Goal: Transaction & Acquisition: Purchase product/service

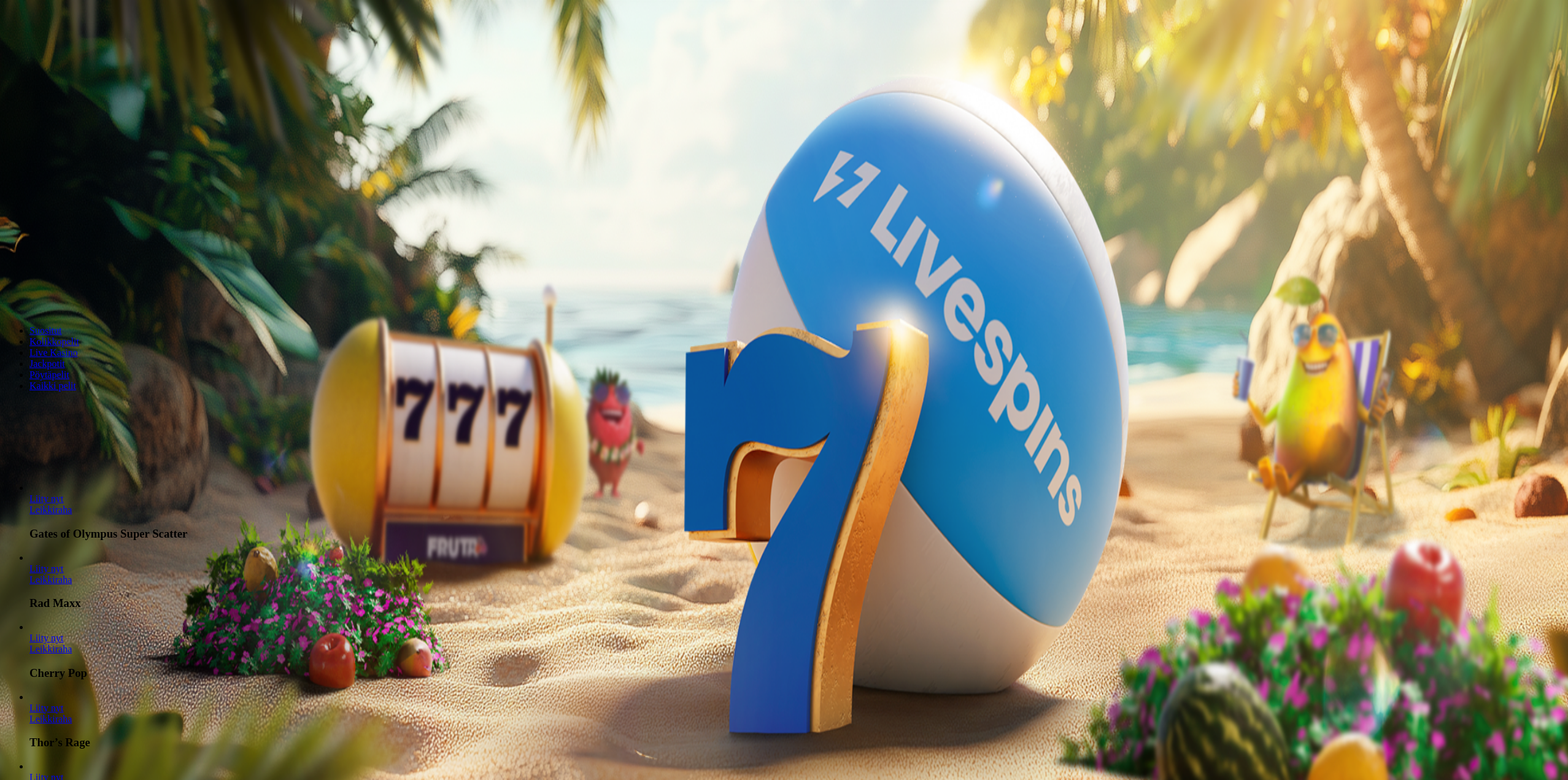
click at [70, 49] on span "Kirjaudu" at bounding box center [85, 45] width 30 height 9
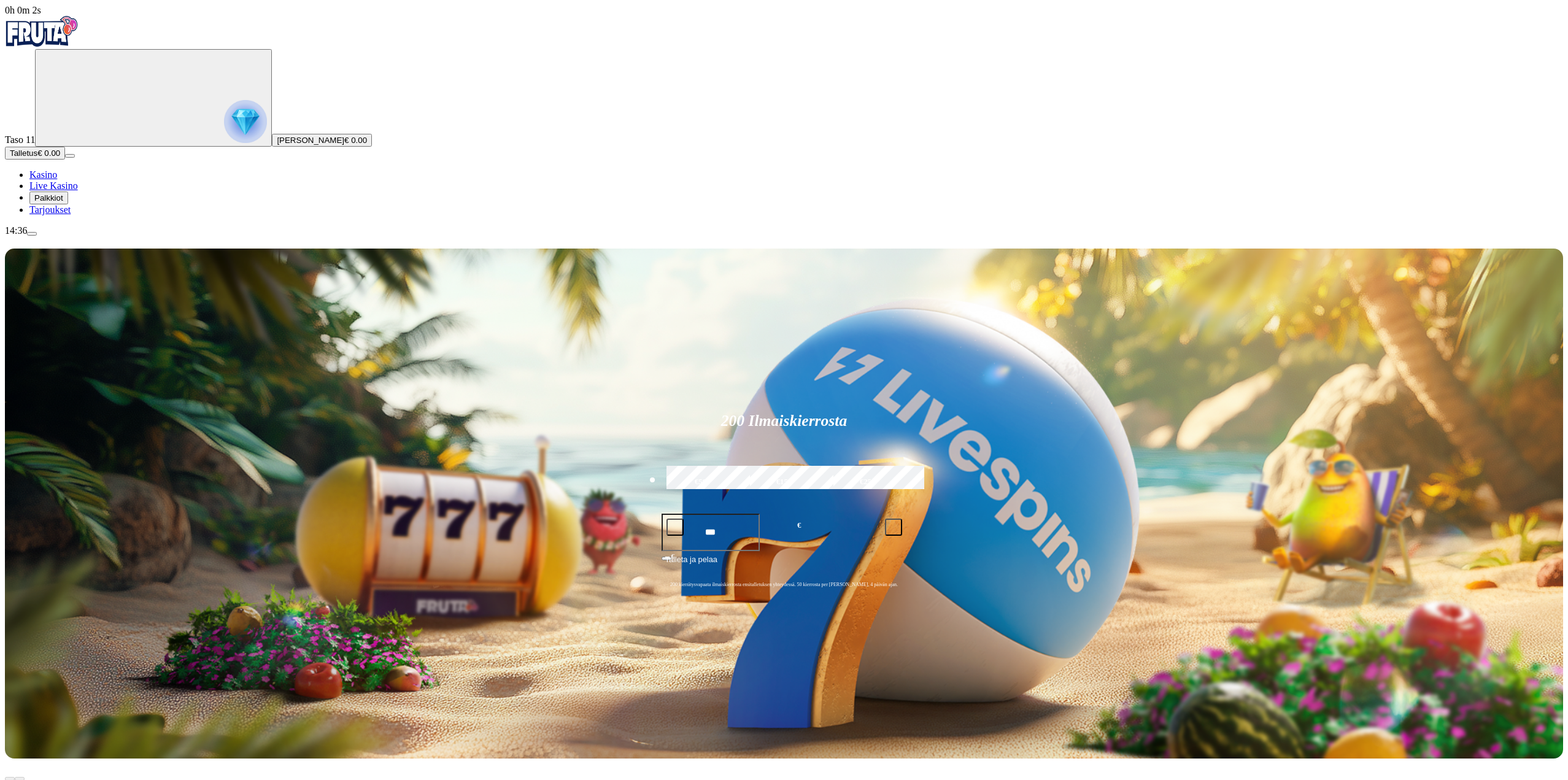
click at [37, 157] on span "Talletus" at bounding box center [23, 153] width 27 height 9
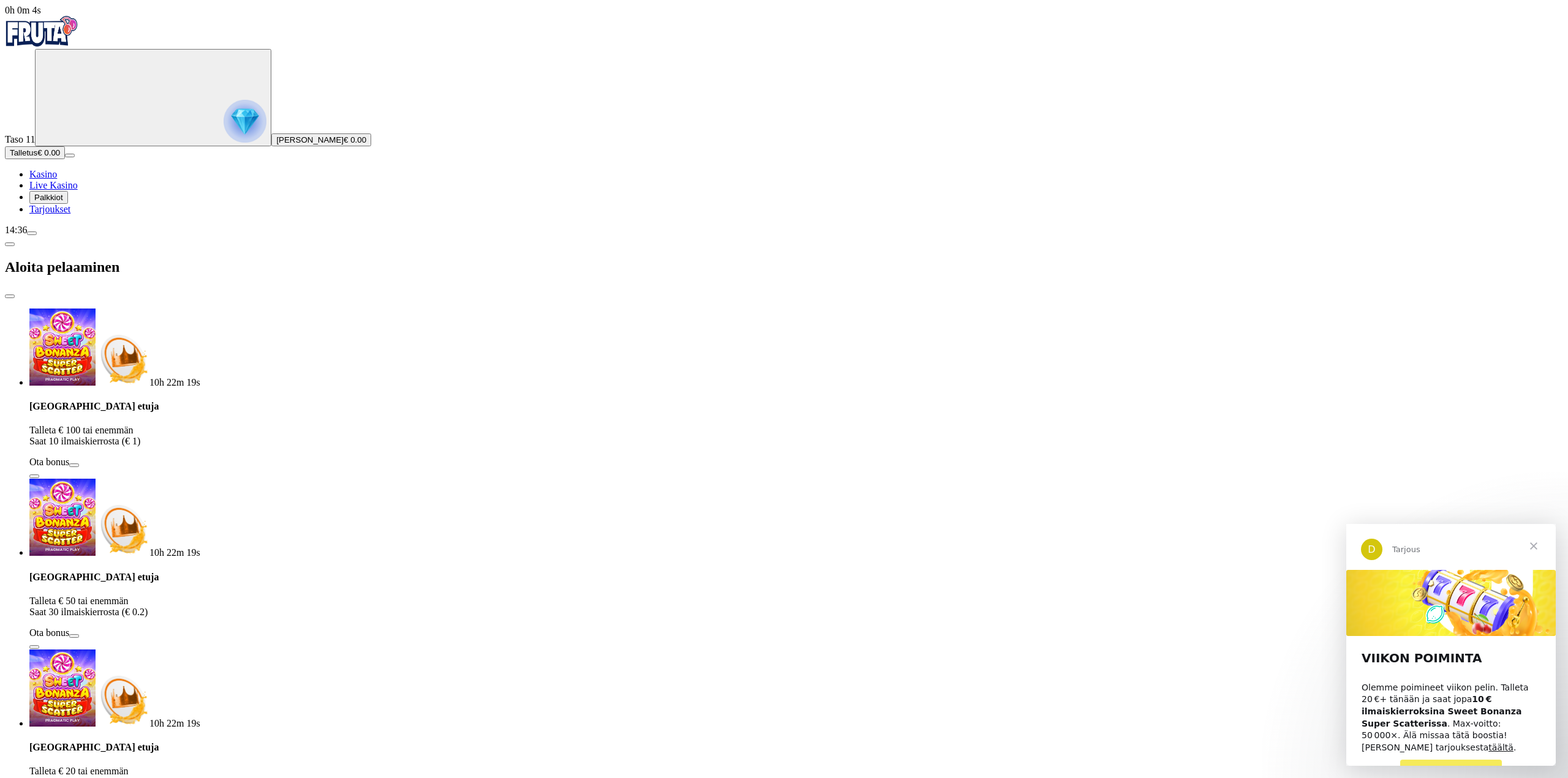
type input "*"
type input "**"
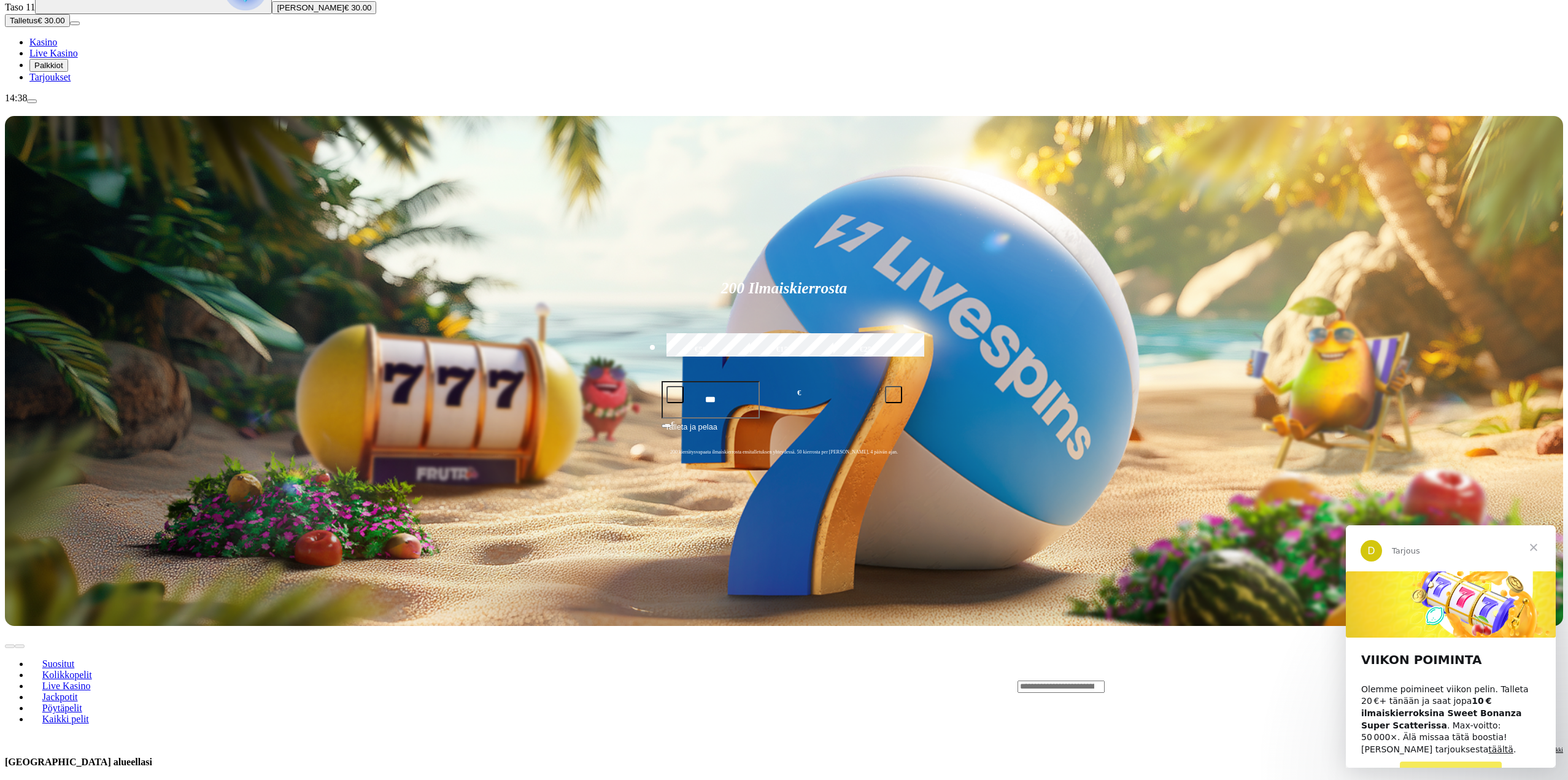
scroll to position [368, 0]
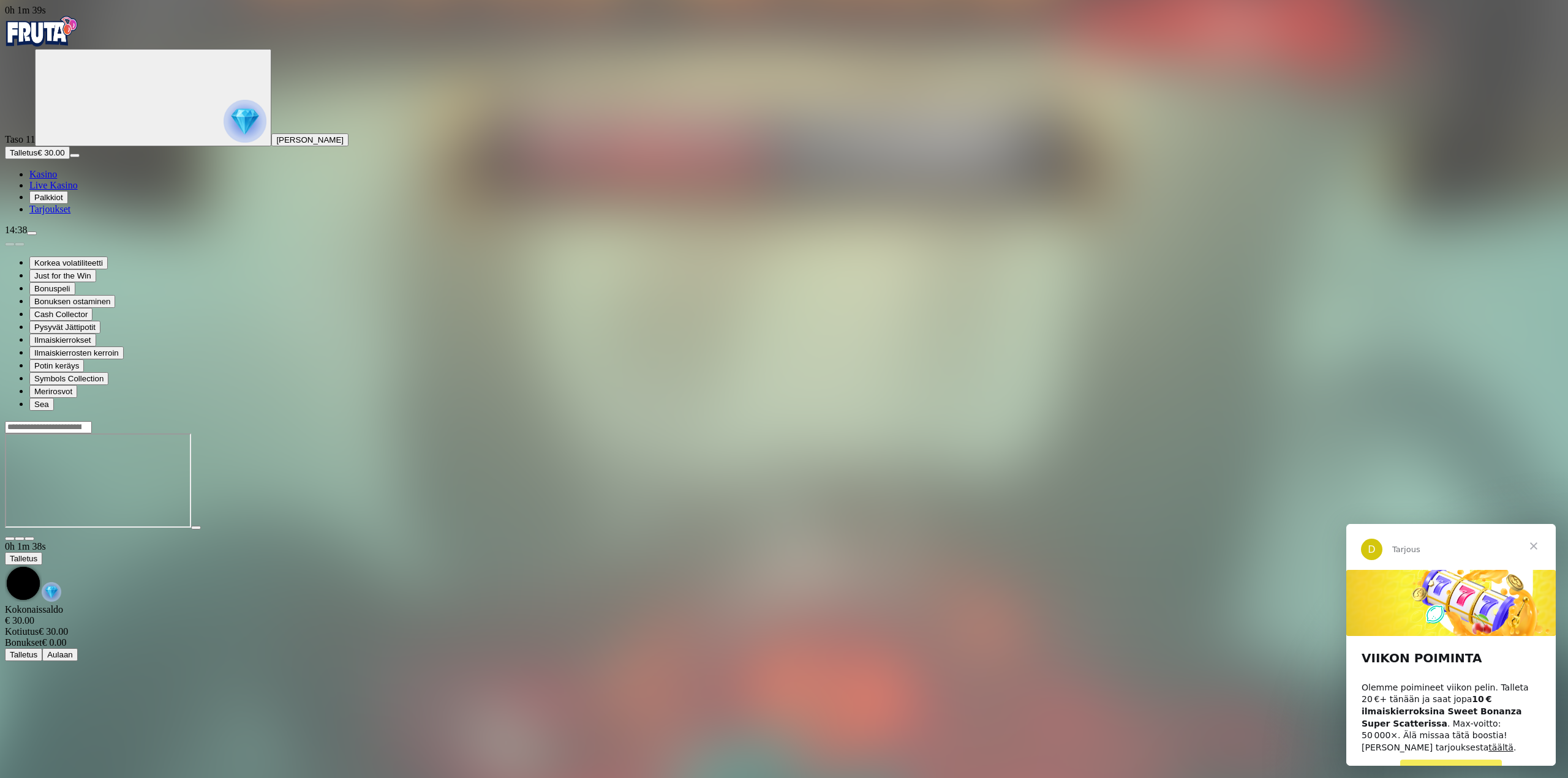
click at [1534, 546] on span "Sulje" at bounding box center [1533, 545] width 44 height 44
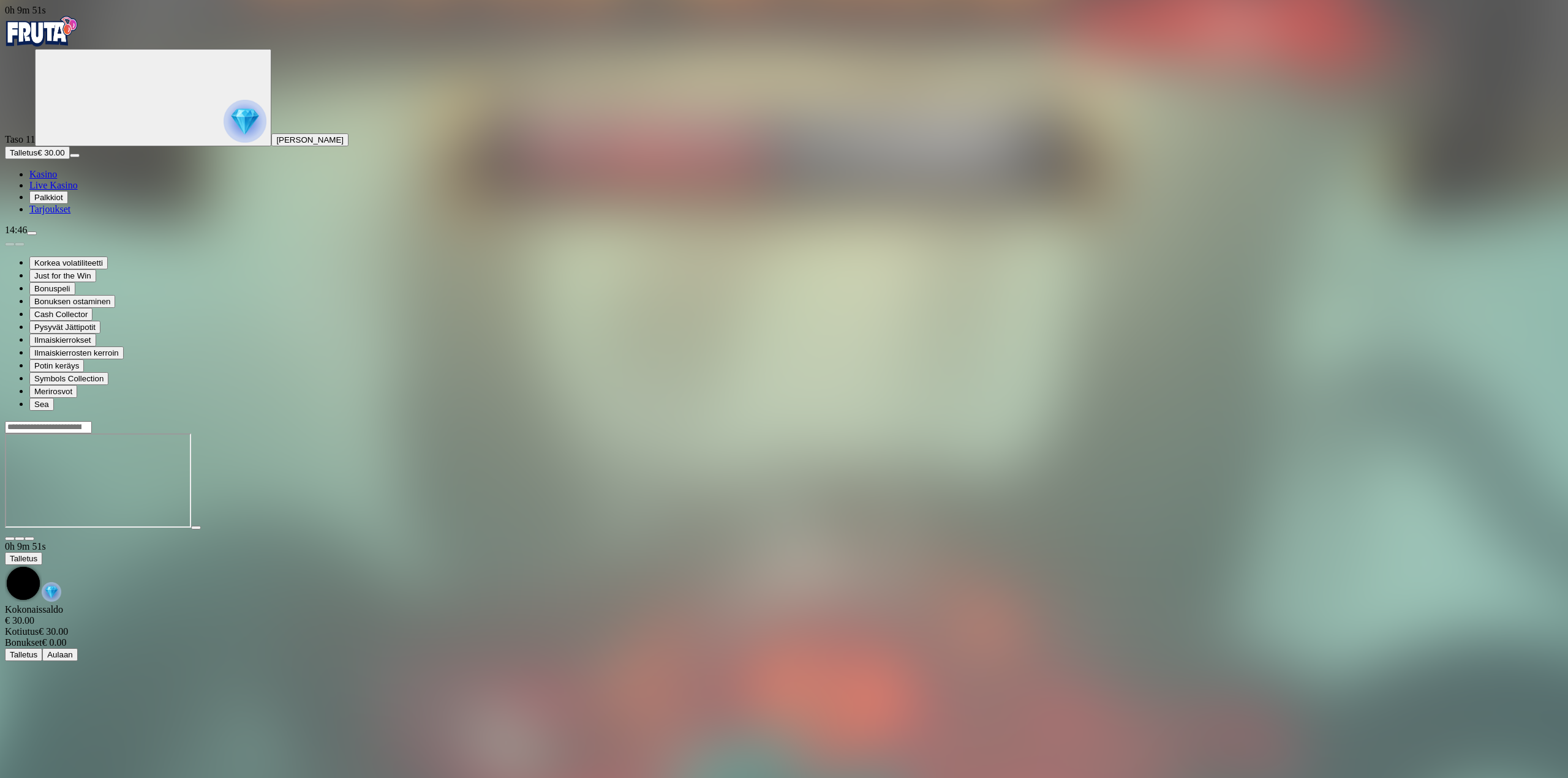
click at [10, 539] on span "close icon" at bounding box center [10, 539] width 0 height 0
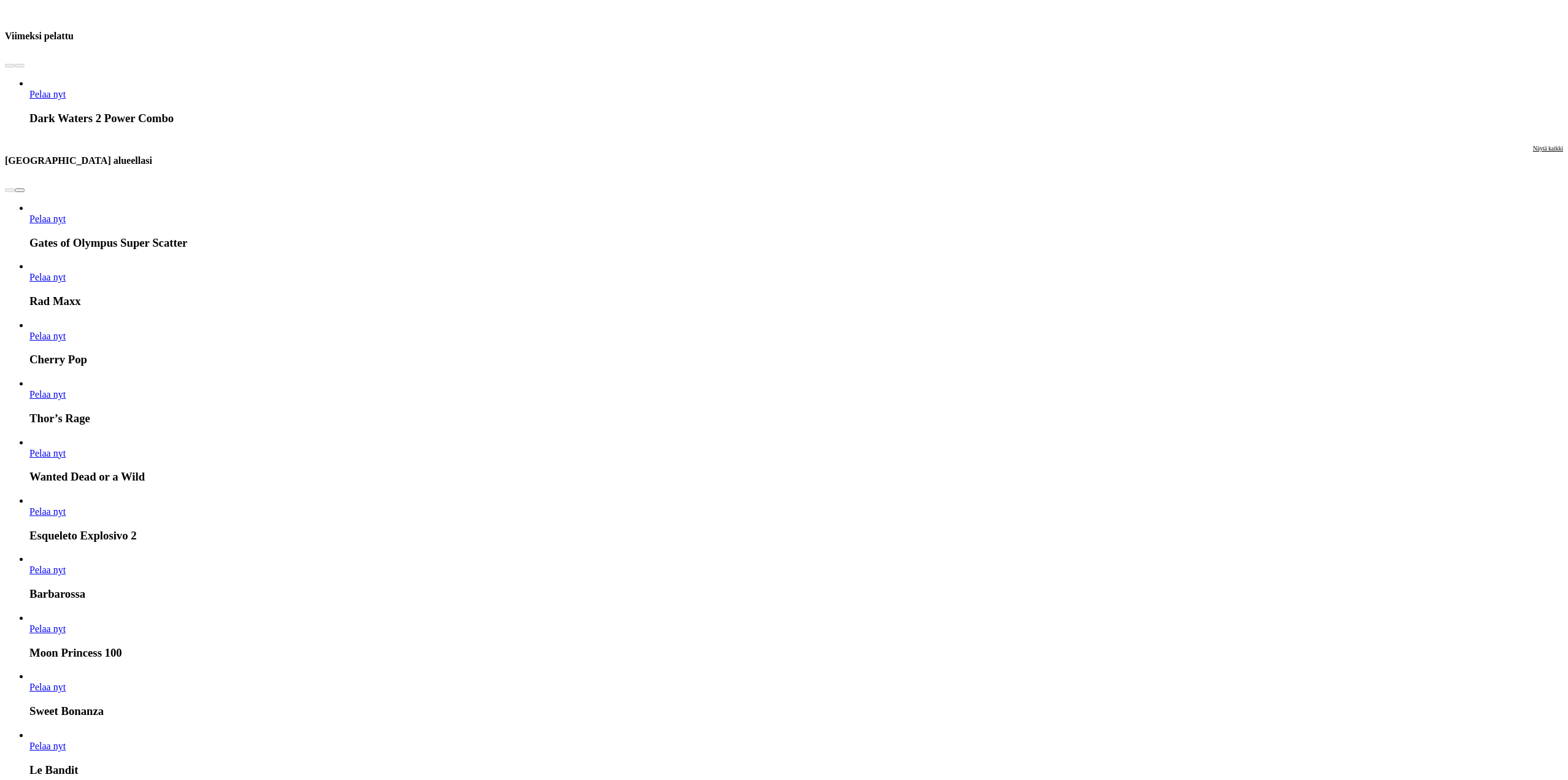
scroll to position [859, 0]
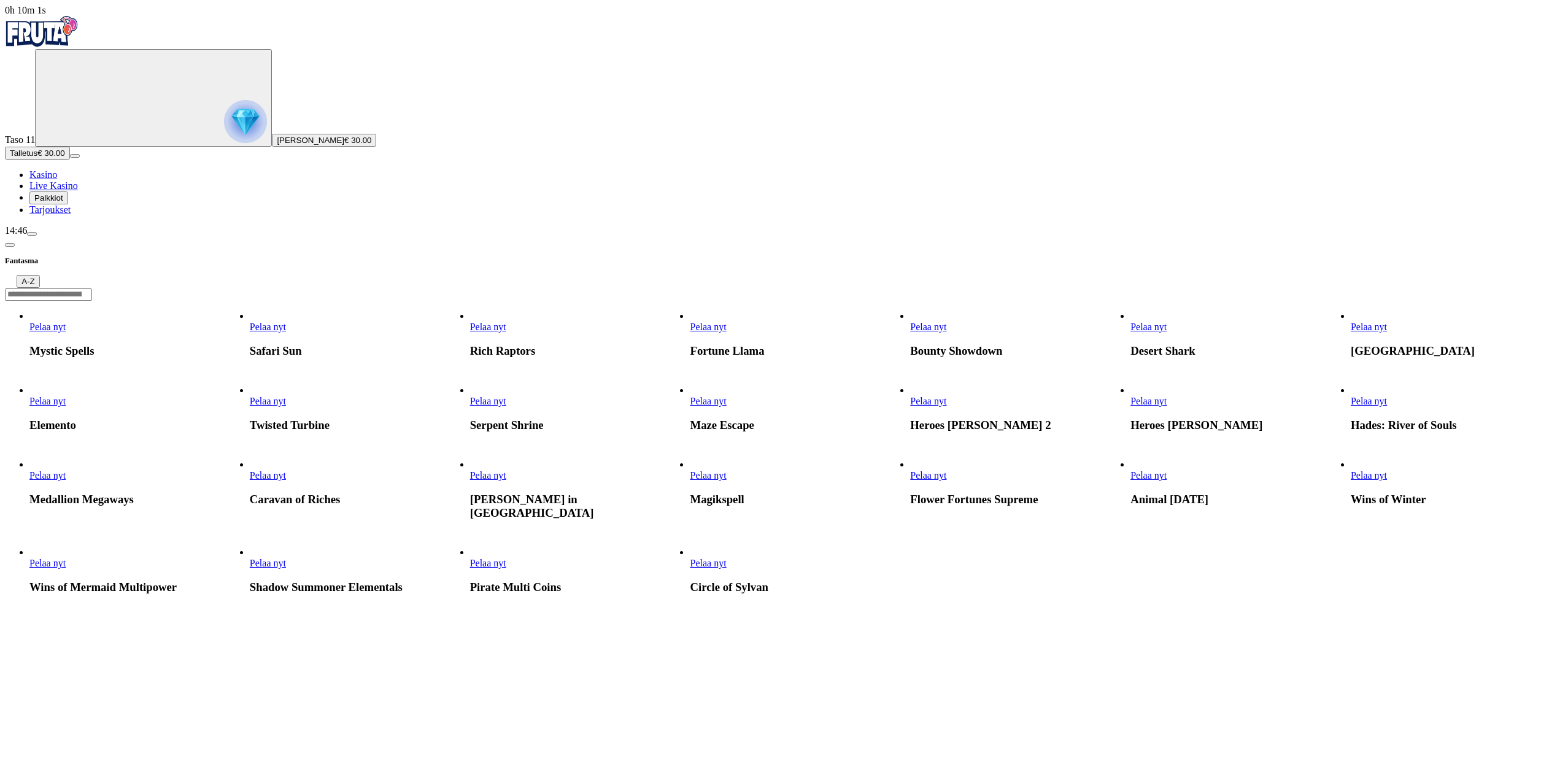
click at [65, 322] on link "Pelaa nyt" at bounding box center [48, 327] width 36 height 10
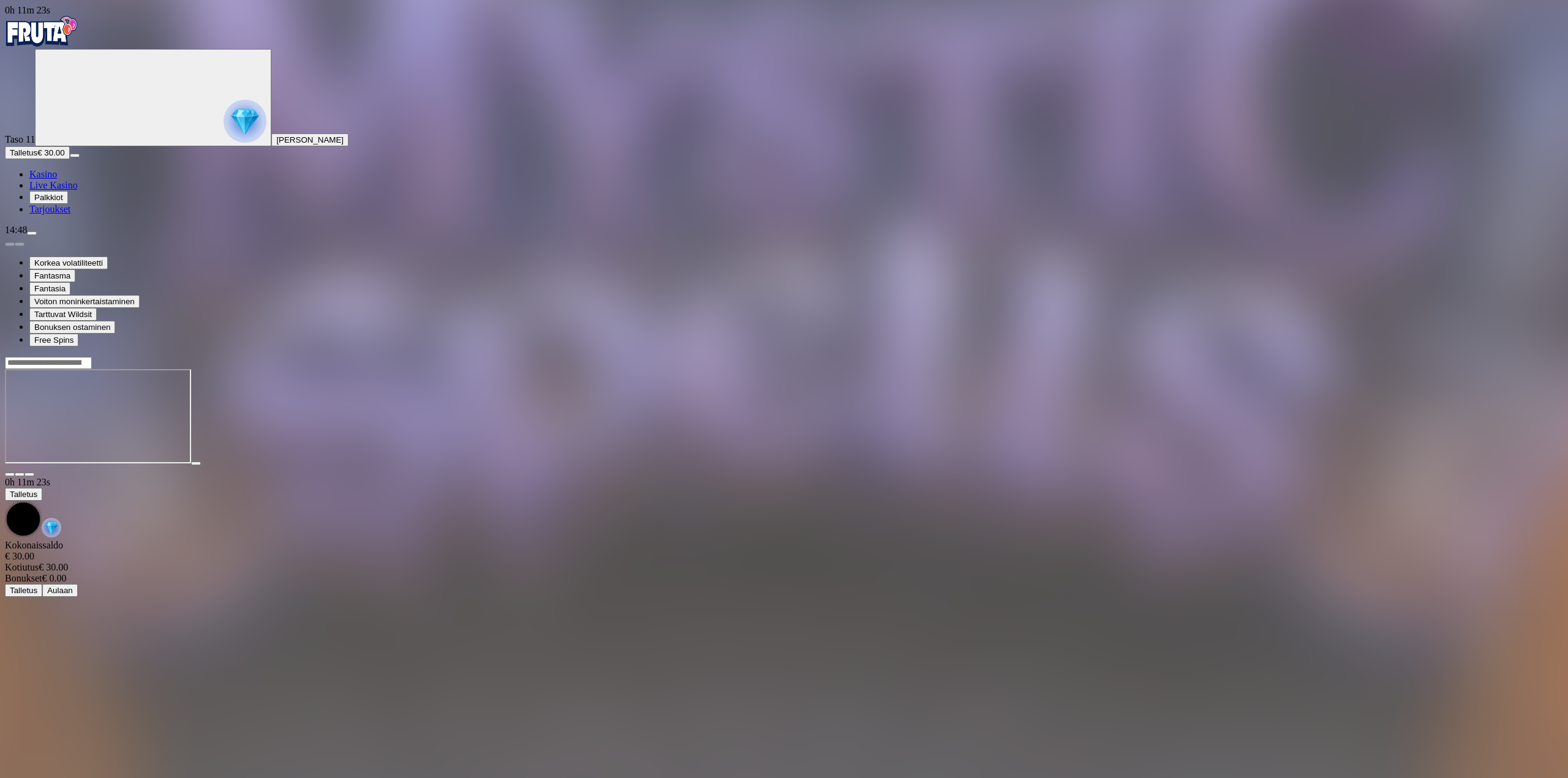
click at [65, 45] on img "Primary" at bounding box center [42, 30] width 73 height 30
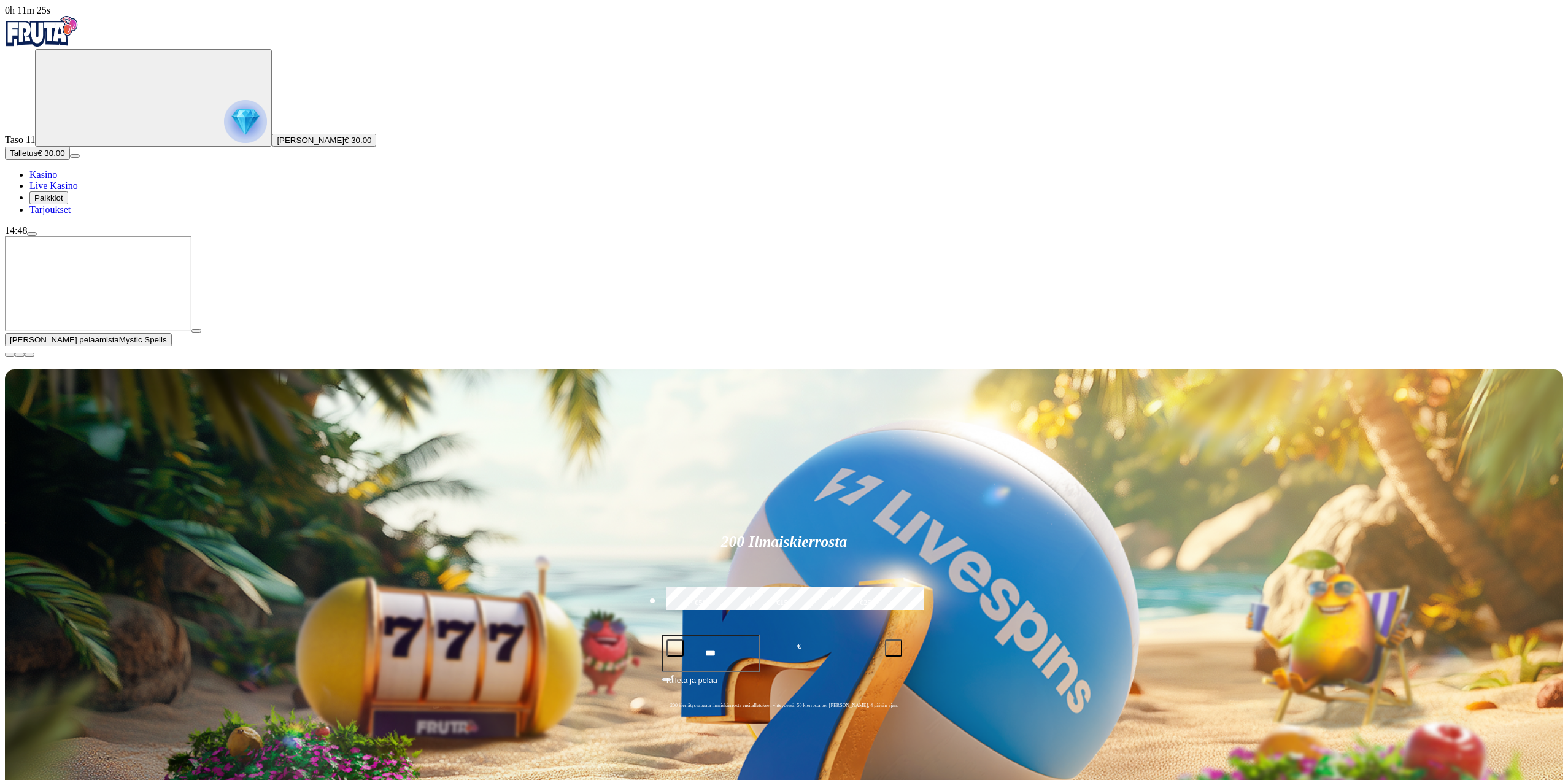
click at [32, 234] on span "menu icon" at bounding box center [32, 234] width 0 height 0
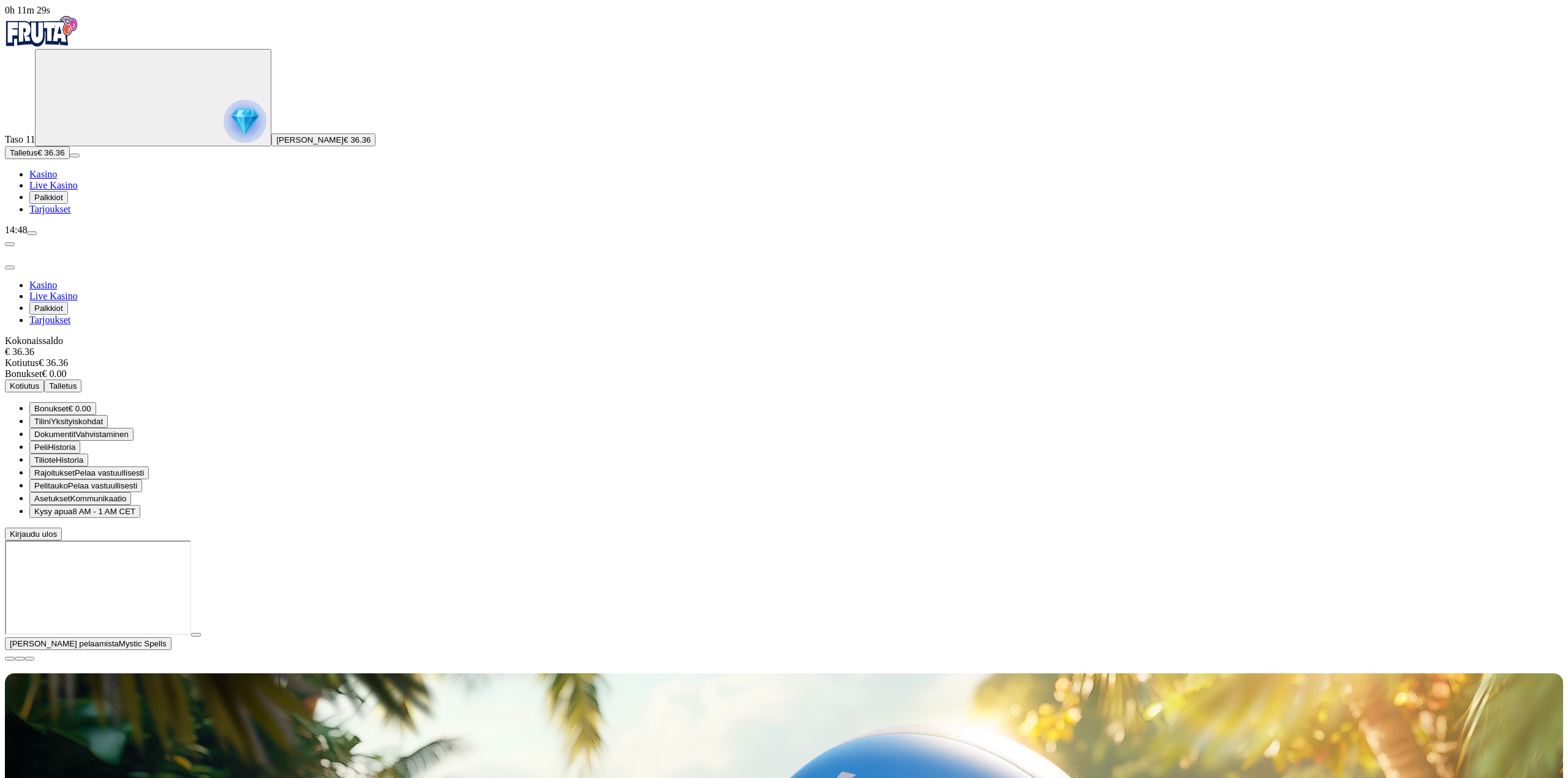
click at [39, 382] on span "Kotiutus" at bounding box center [24, 386] width 30 height 9
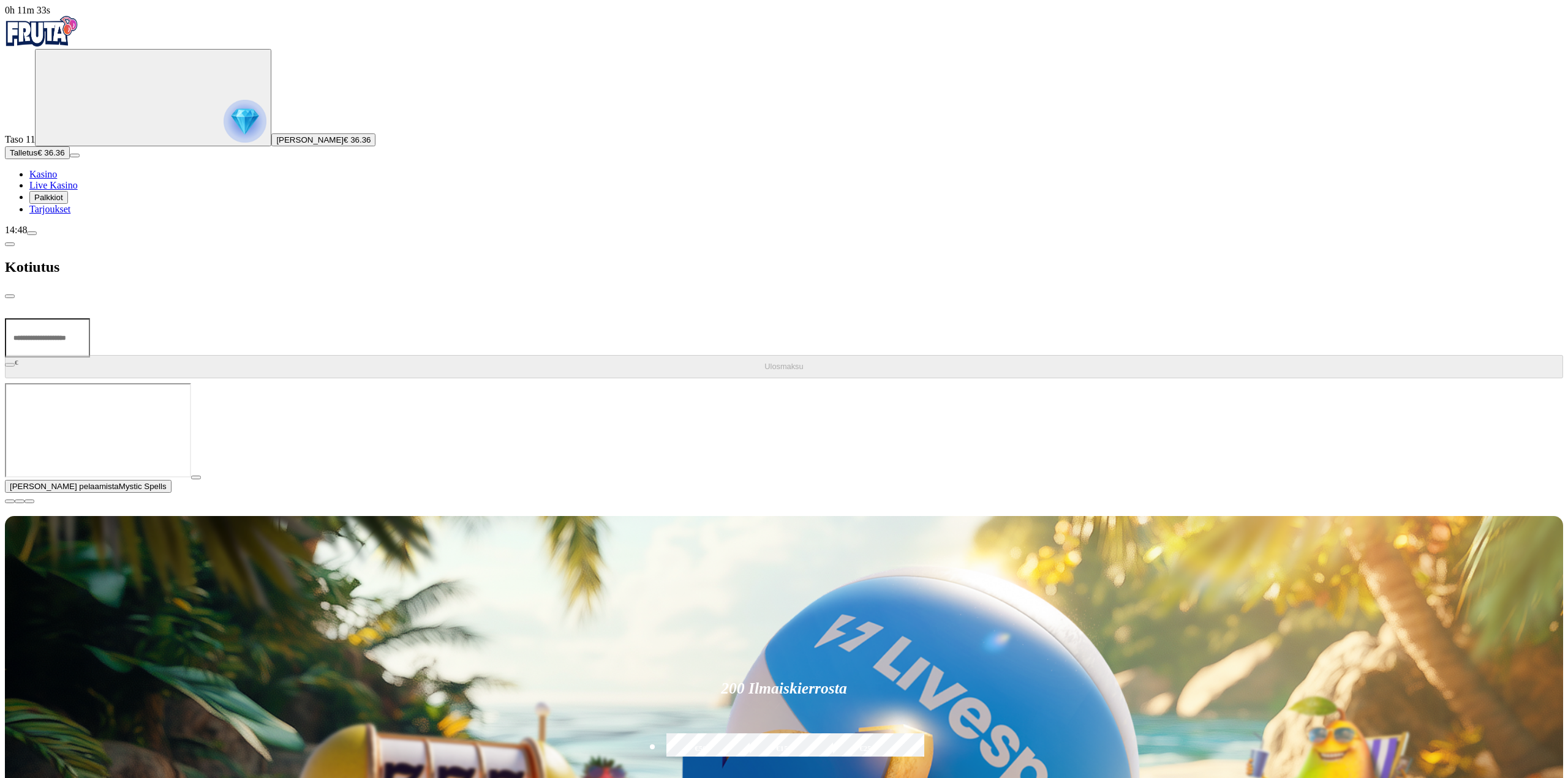
click at [90, 319] on input "number" at bounding box center [47, 338] width 85 height 39
type input "**"
click at [764, 362] on span "Ulosmaksu" at bounding box center [784, 366] width 39 height 9
click at [10, 296] on span "close icon" at bounding box center [10, 296] width 0 height 0
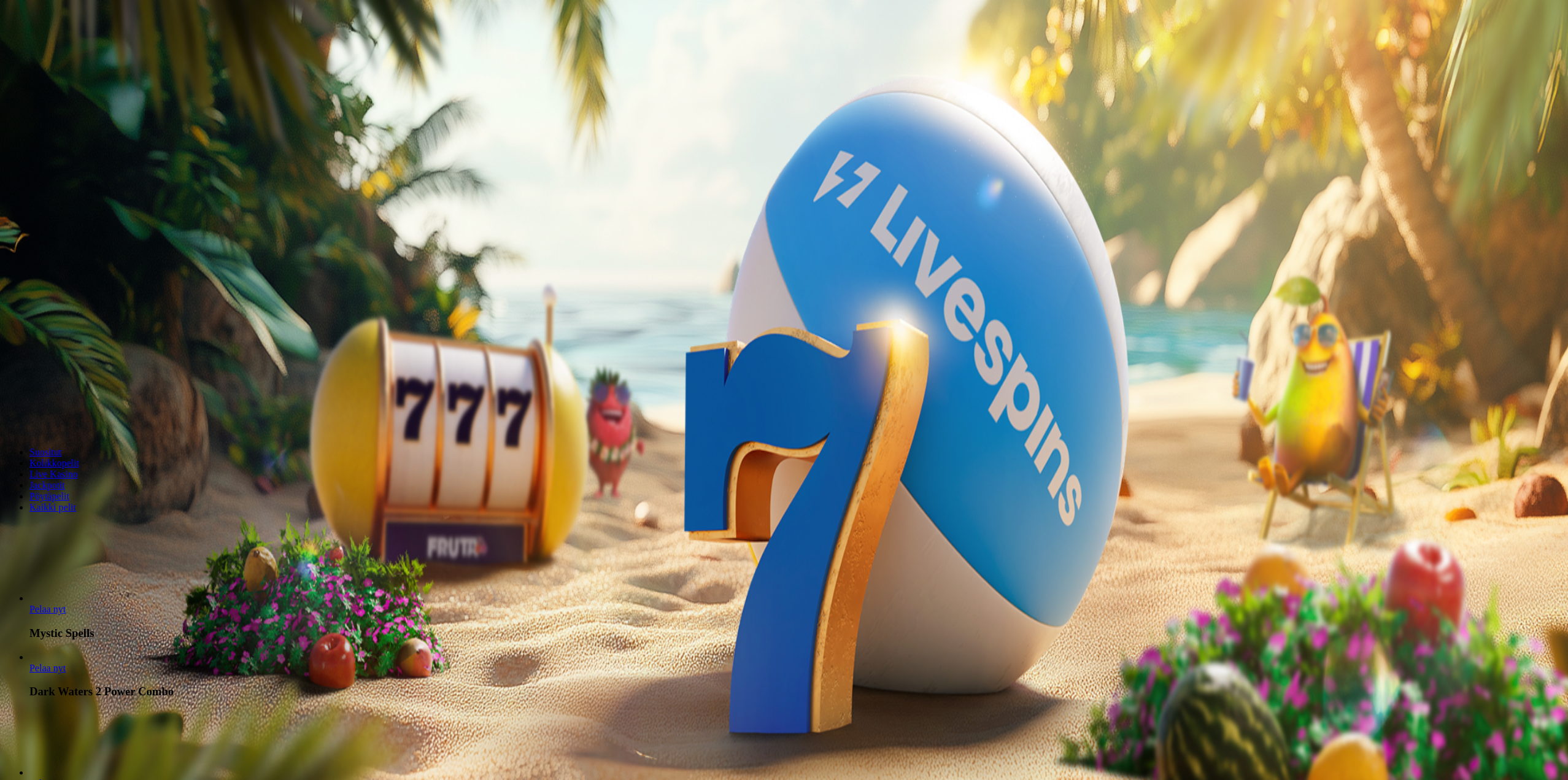
click at [79, 468] on span "Kolikkopelit" at bounding box center [54, 463] width 50 height 10
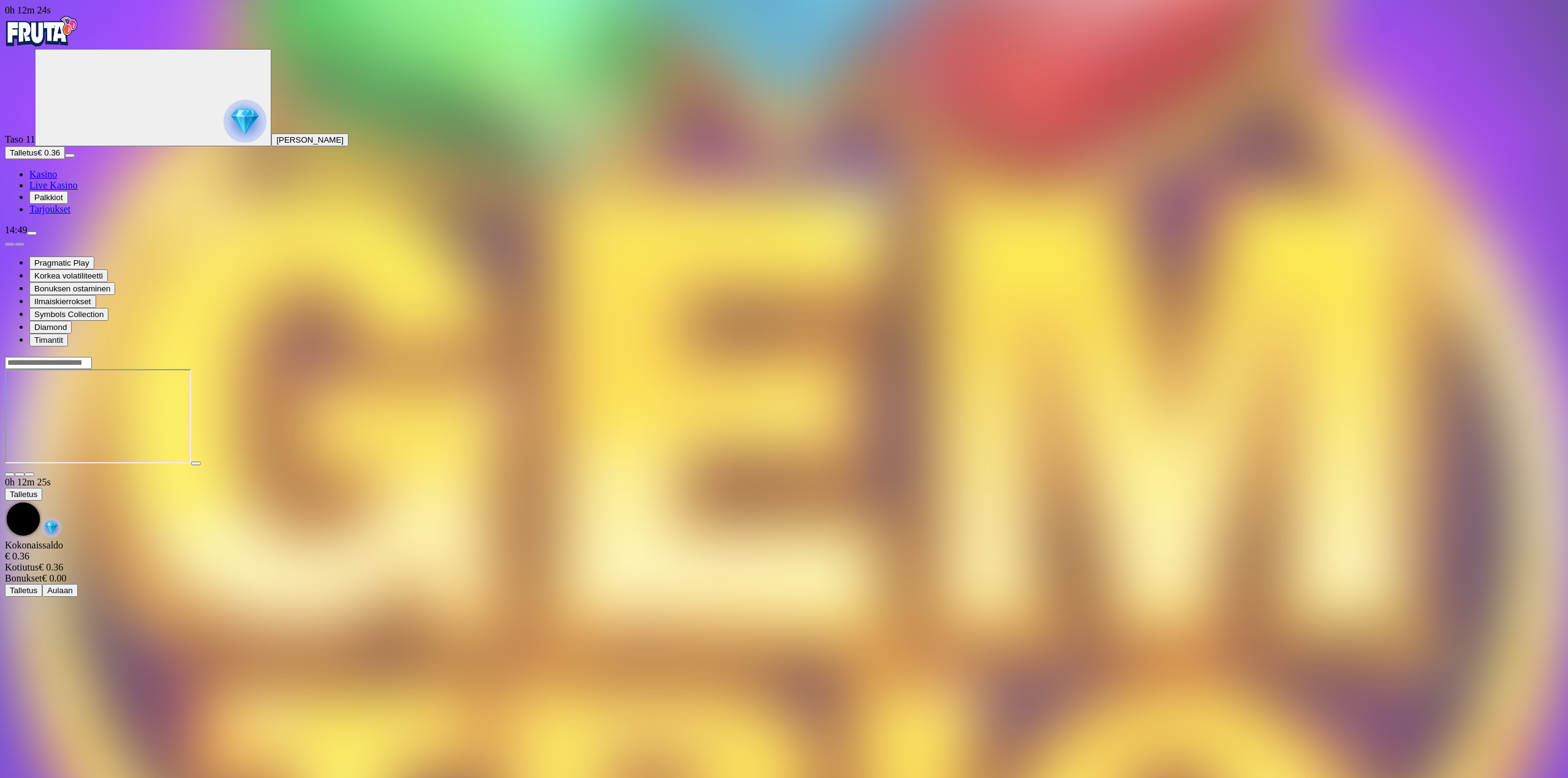
click at [79, 34] on img "Primary" at bounding box center [42, 30] width 73 height 30
